Goal: Transaction & Acquisition: Download file/media

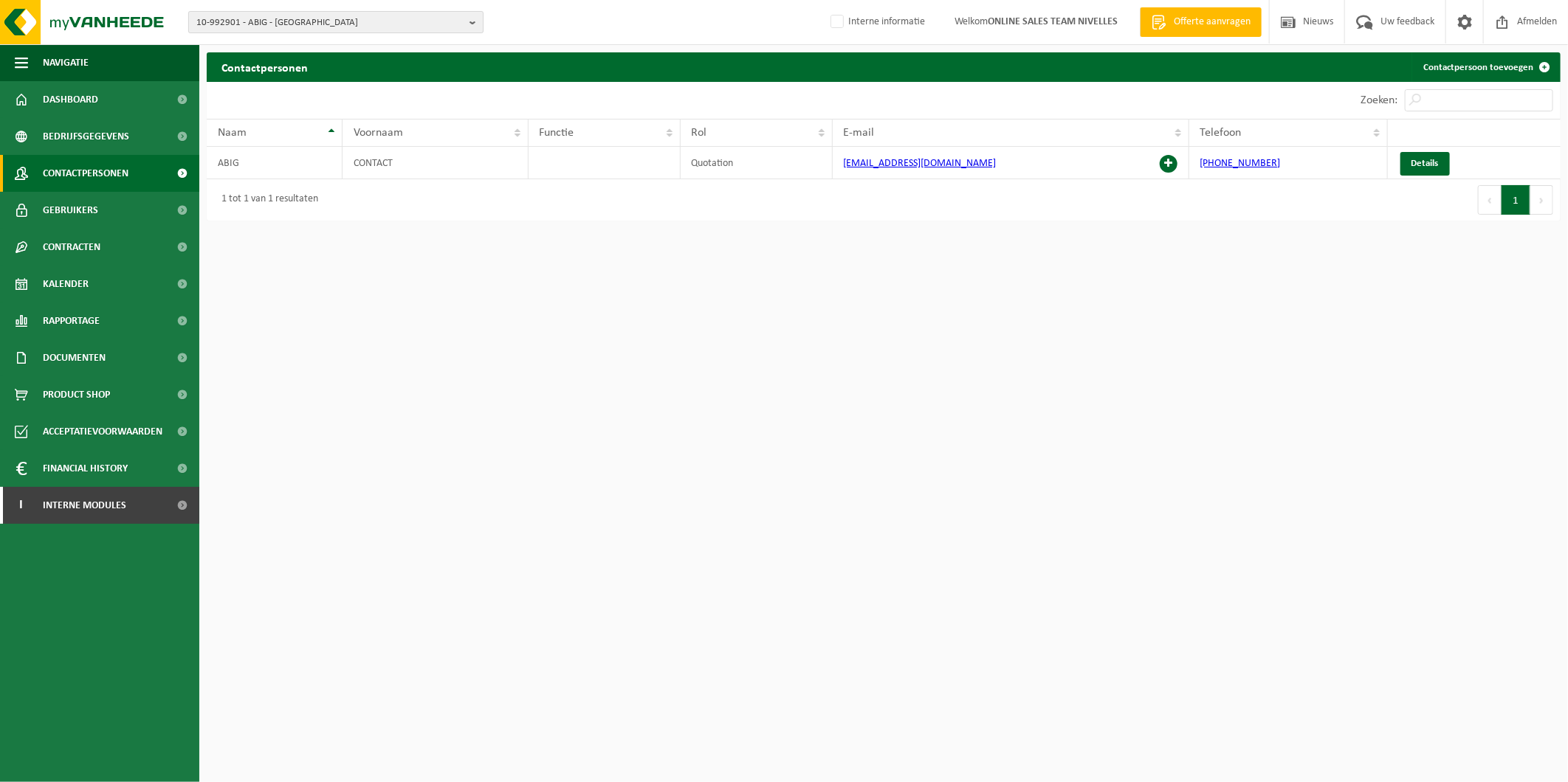
click at [290, 32] on span "10-992901 - ABIG - SAINT GILLES - SAINT-GILLES" at bounding box center [330, 23] width 267 height 22
click at [290, 42] on input "text" at bounding box center [336, 46] width 288 height 18
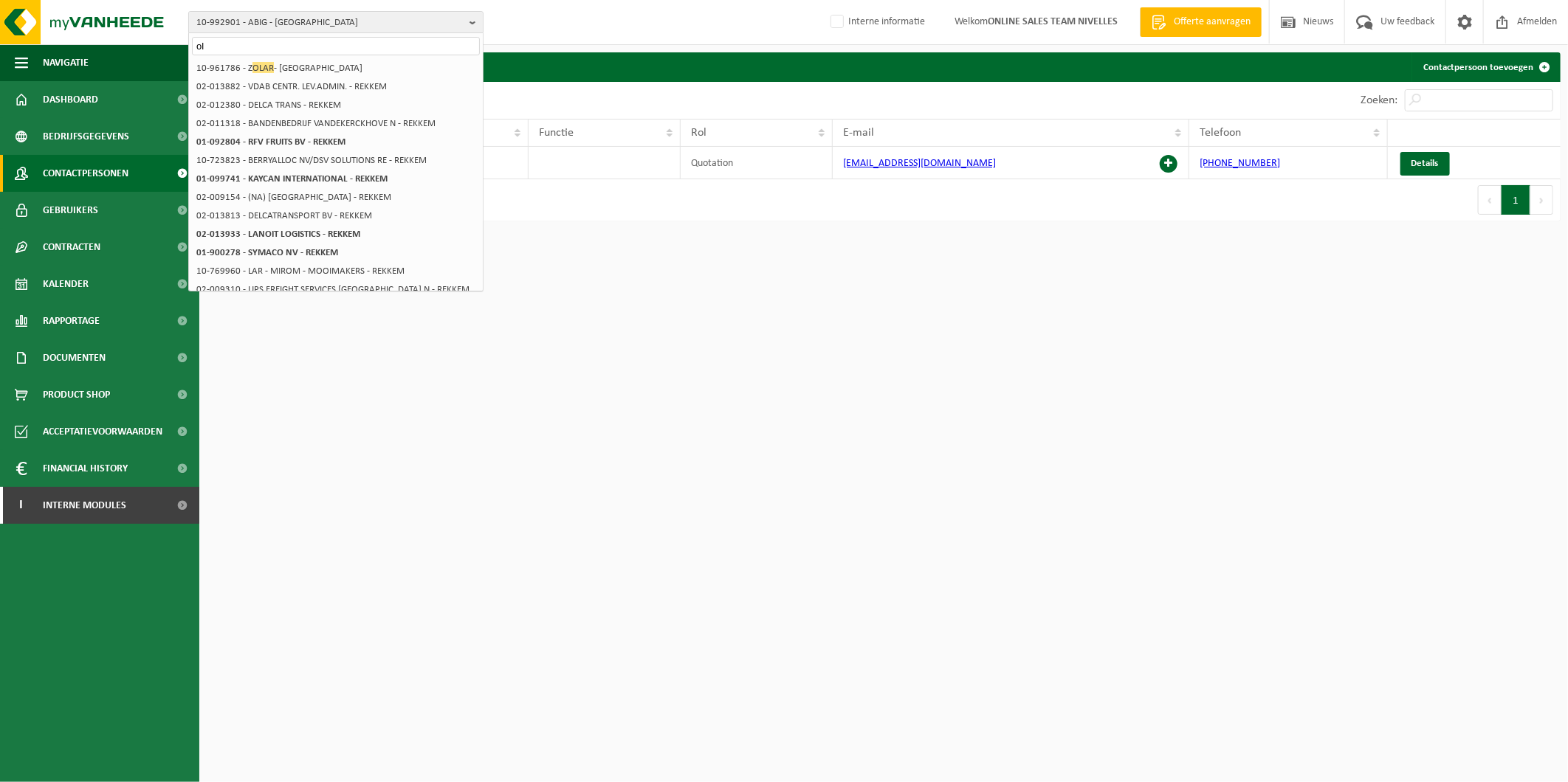
type input "o"
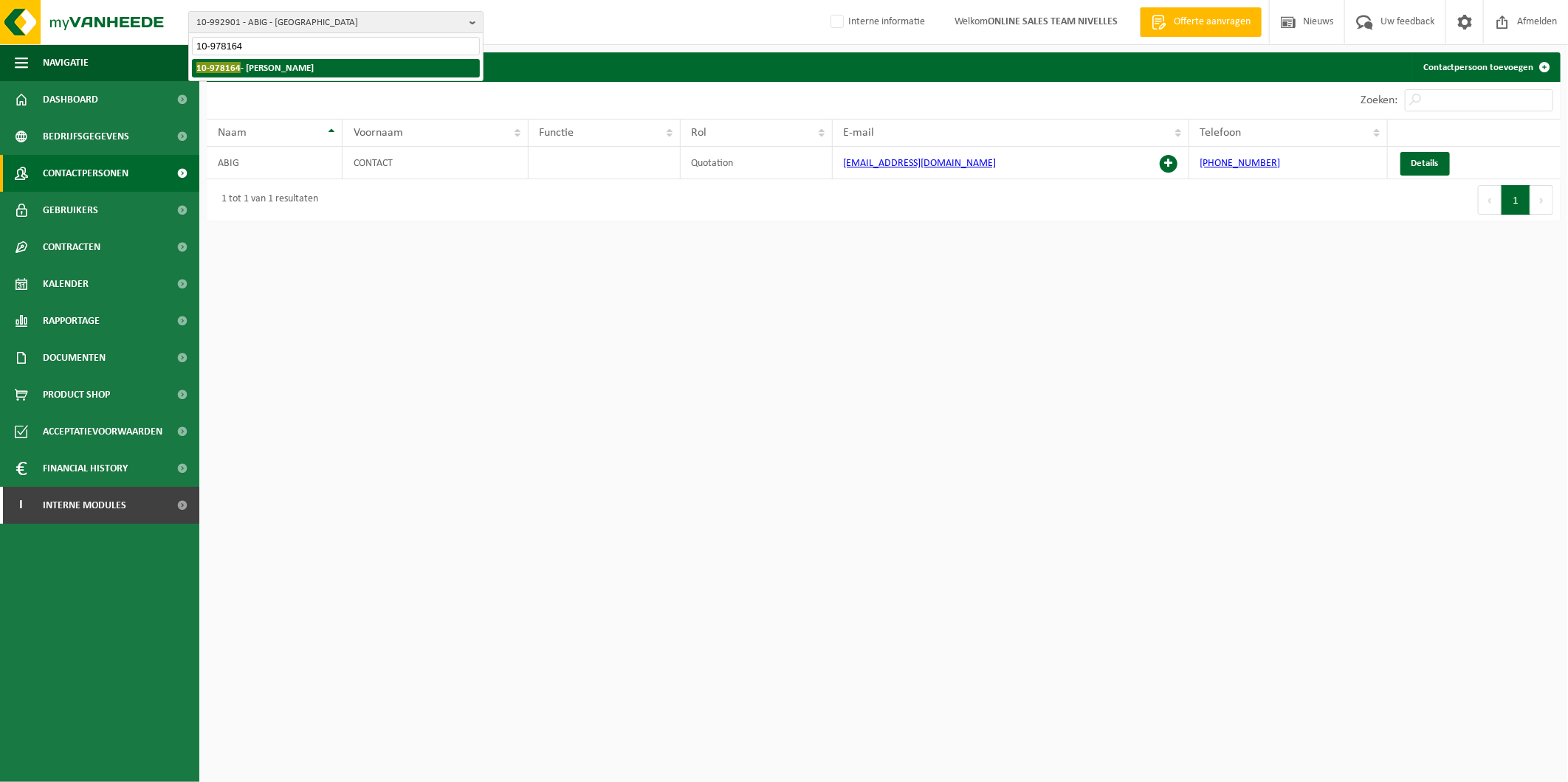
type input "10-978164"
click at [285, 68] on strong "10-978164 - OLARIU, MIHAI - RUISBROEK" at bounding box center [255, 67] width 118 height 11
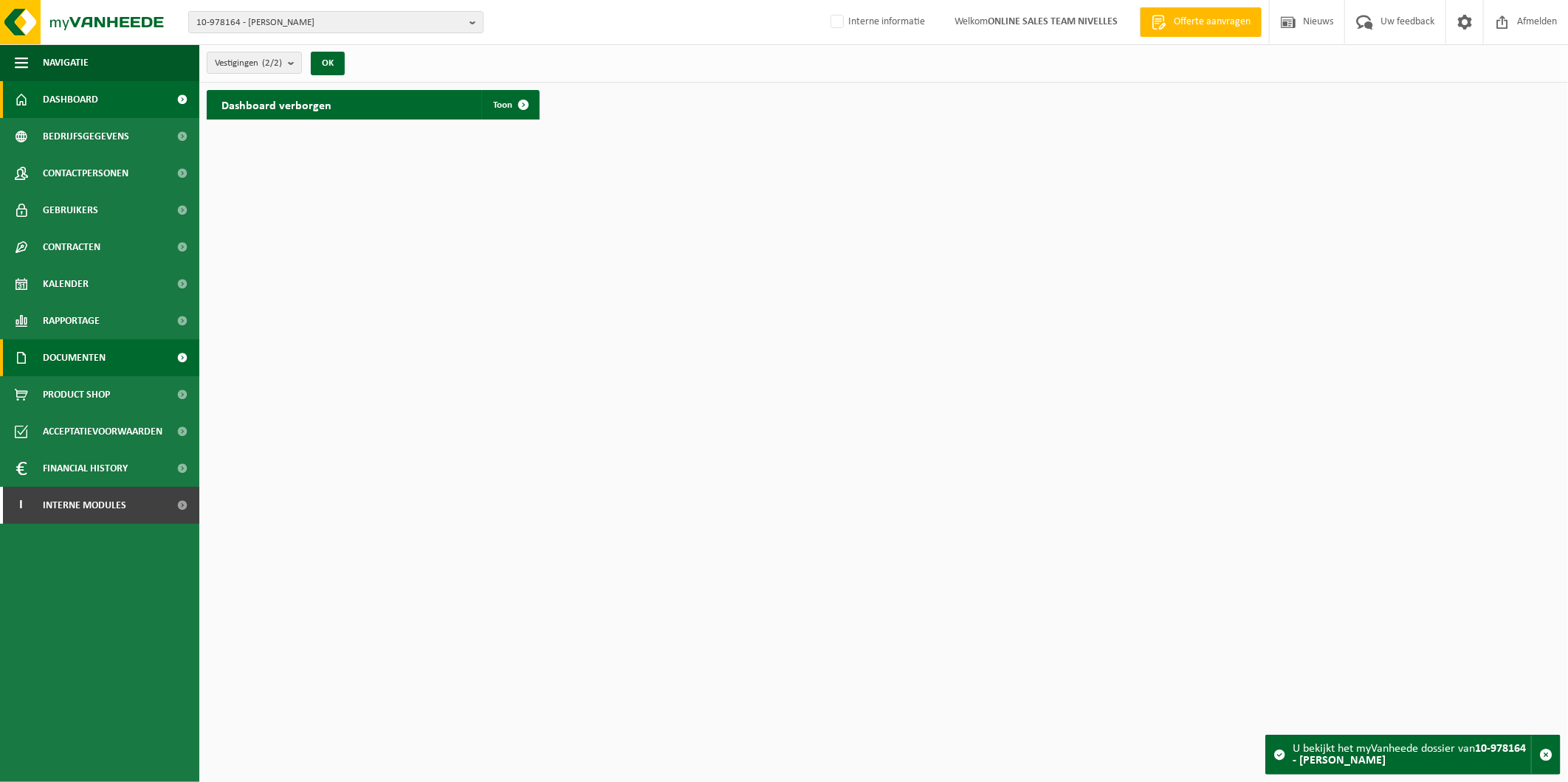
click at [144, 354] on link "Documenten" at bounding box center [99, 358] width 199 height 37
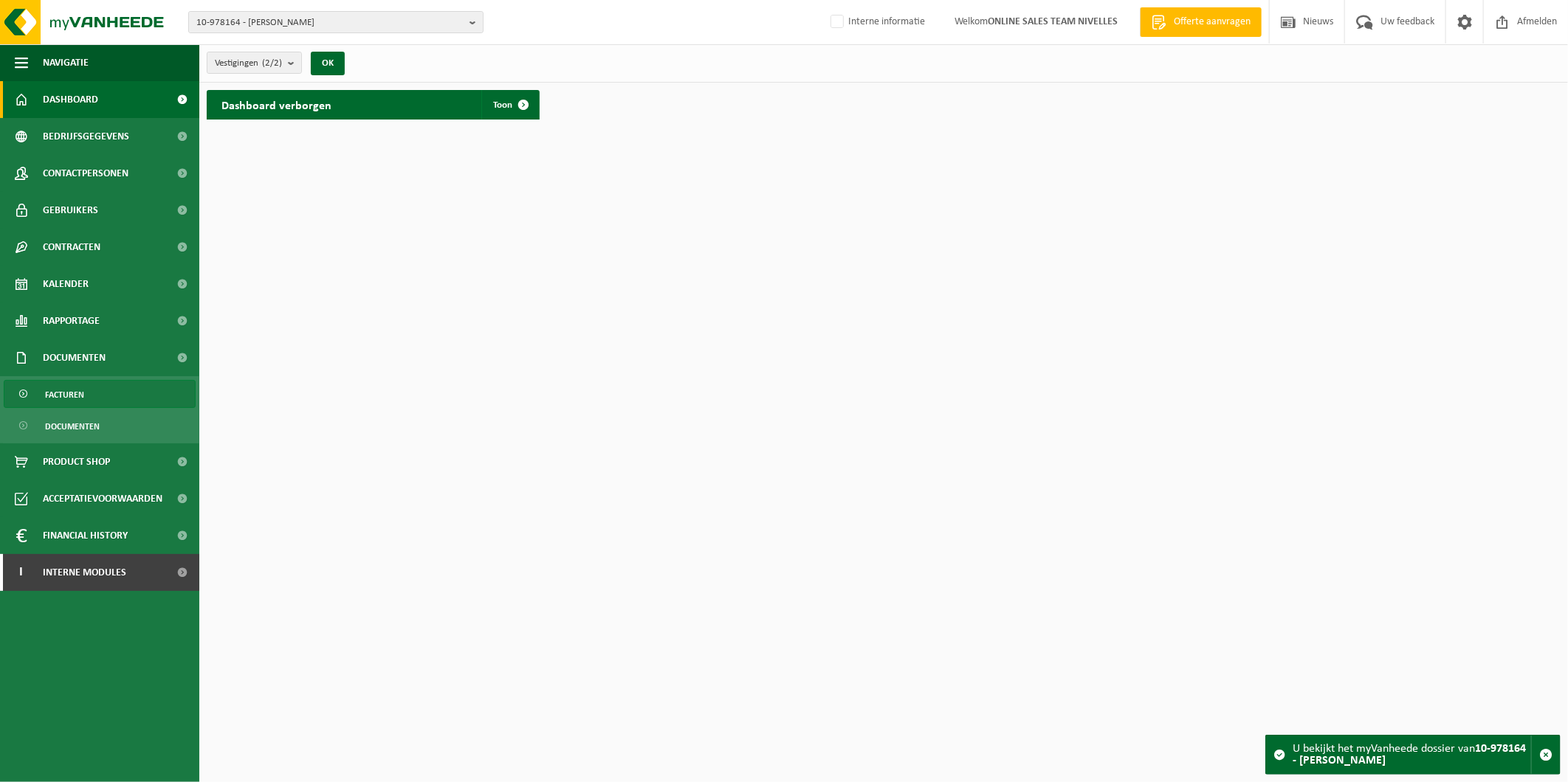
click at [71, 401] on span "Facturen" at bounding box center [64, 394] width 39 height 28
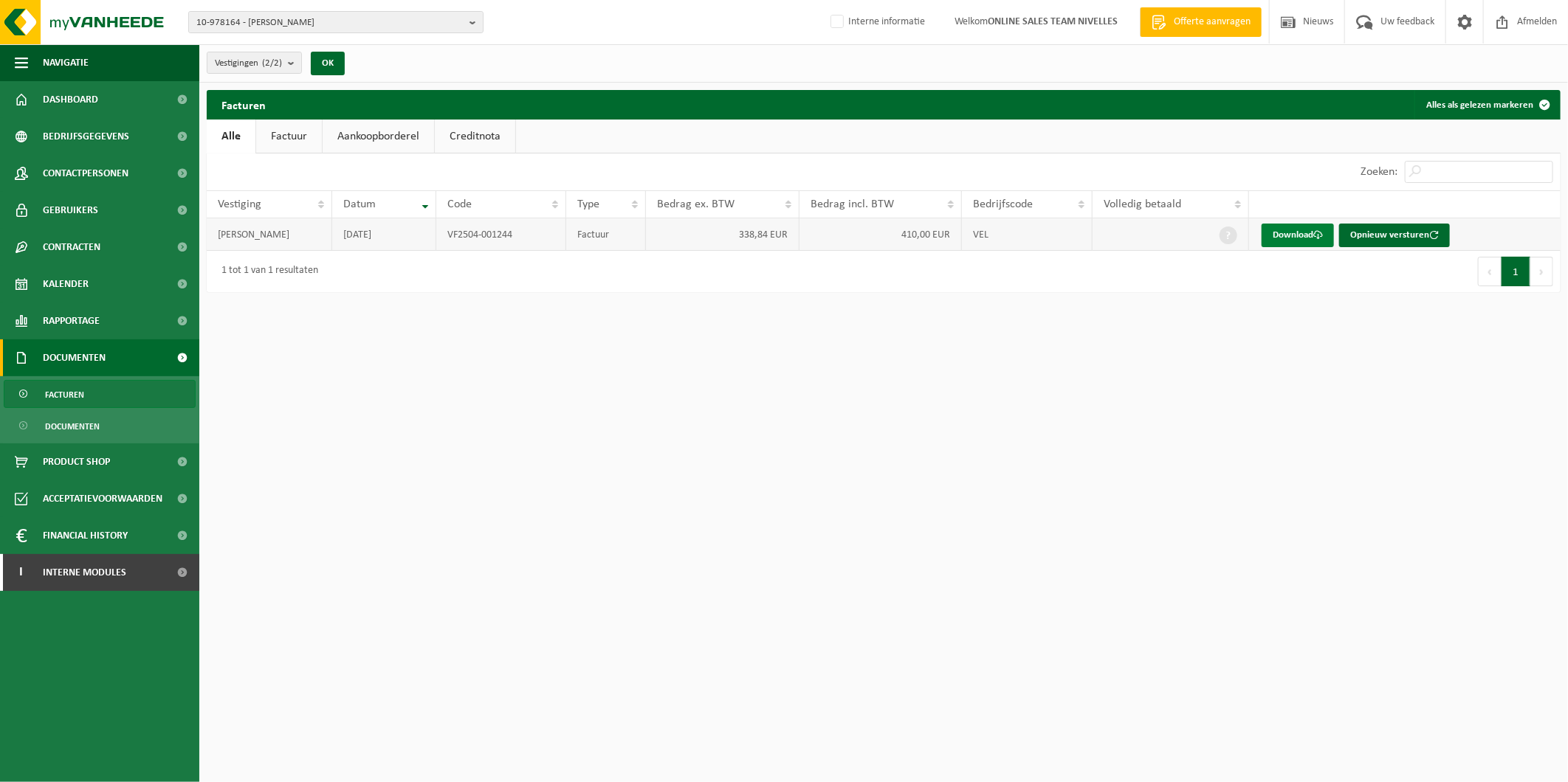
click at [1290, 237] on link "Download" at bounding box center [1297, 235] width 72 height 23
